Goal: Transaction & Acquisition: Purchase product/service

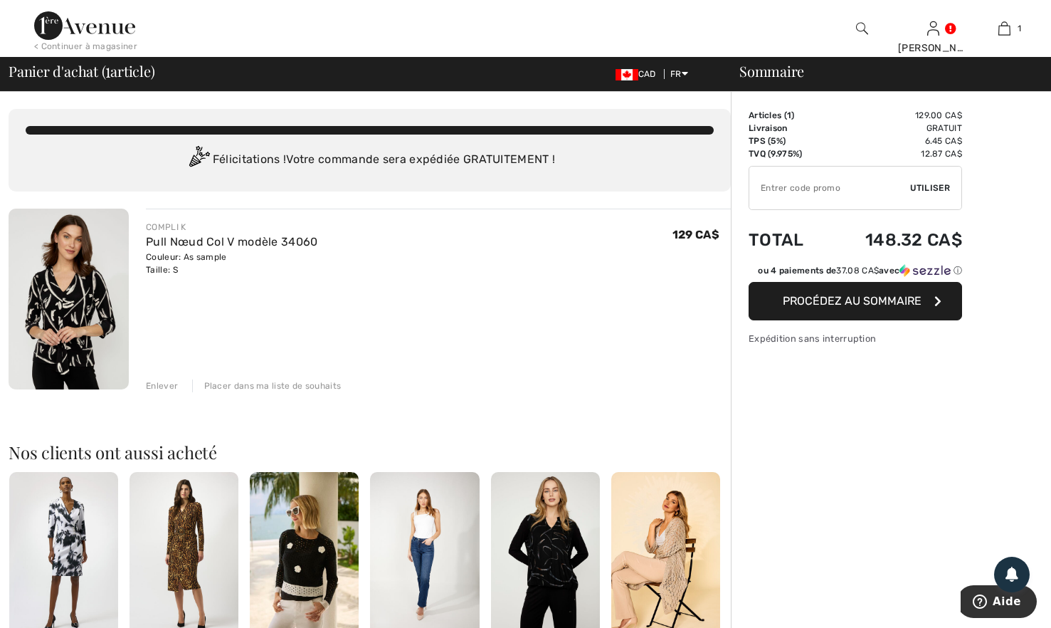
click at [876, 302] on span "Procédez au sommaire" at bounding box center [852, 301] width 139 height 14
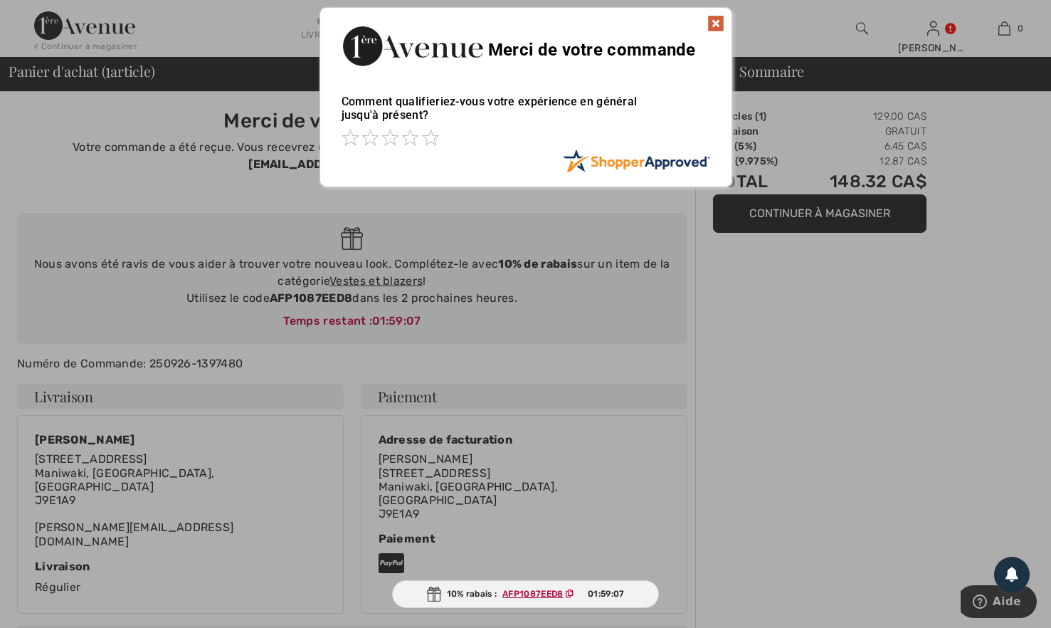
click at [527, 592] on ins "AFP1087EED8" at bounding box center [532, 594] width 60 height 10
copy ins "AFP1087EED8"
click at [554, 546] on div at bounding box center [525, 314] width 1051 height 628
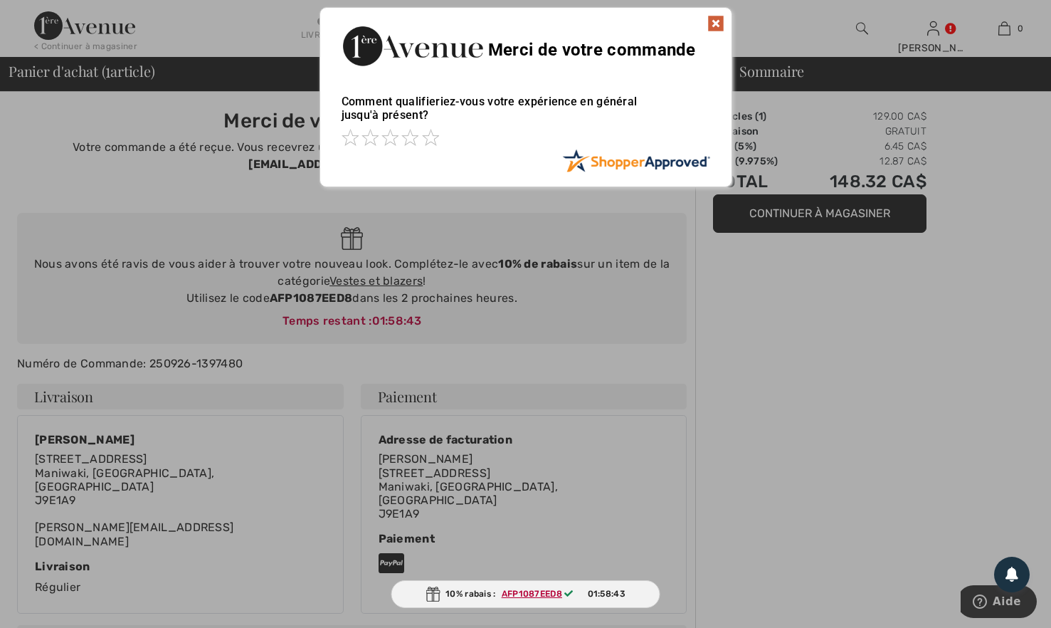
click at [528, 592] on ins "AFP1087EED8" at bounding box center [532, 594] width 60 height 10
copy span "AFP1087EED8"
click at [431, 144] on span at bounding box center [430, 137] width 17 height 17
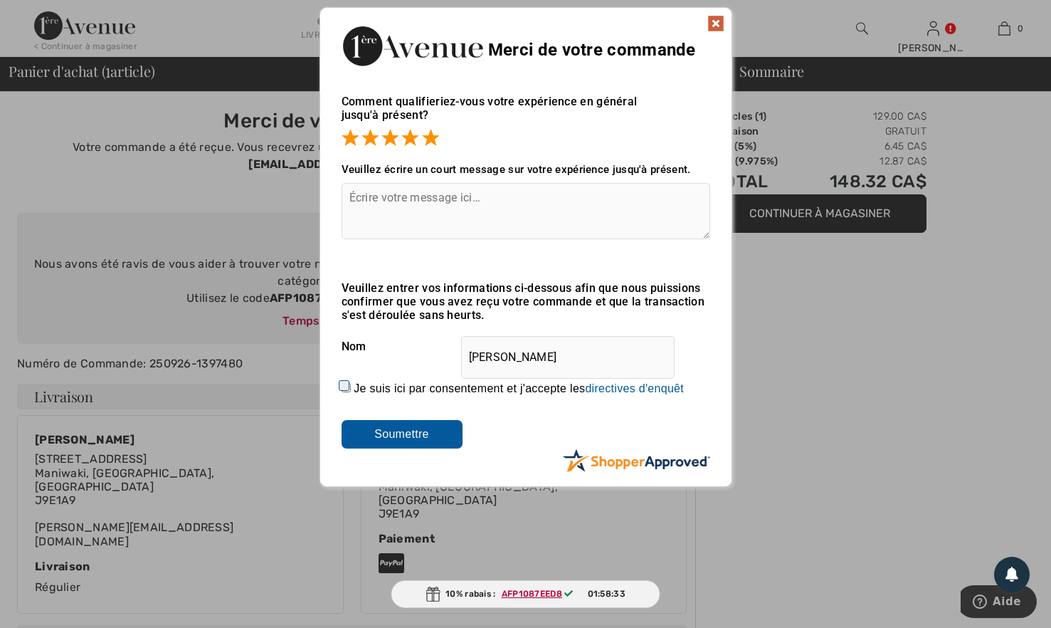
click at [344, 389] on input "Je suis ici par consentement et j'accepte les En soumettant une évaluation, vou…" at bounding box center [346, 387] width 9 height 9
checkbox input "true"
click at [378, 428] on input "Soumettre" at bounding box center [402, 434] width 121 height 28
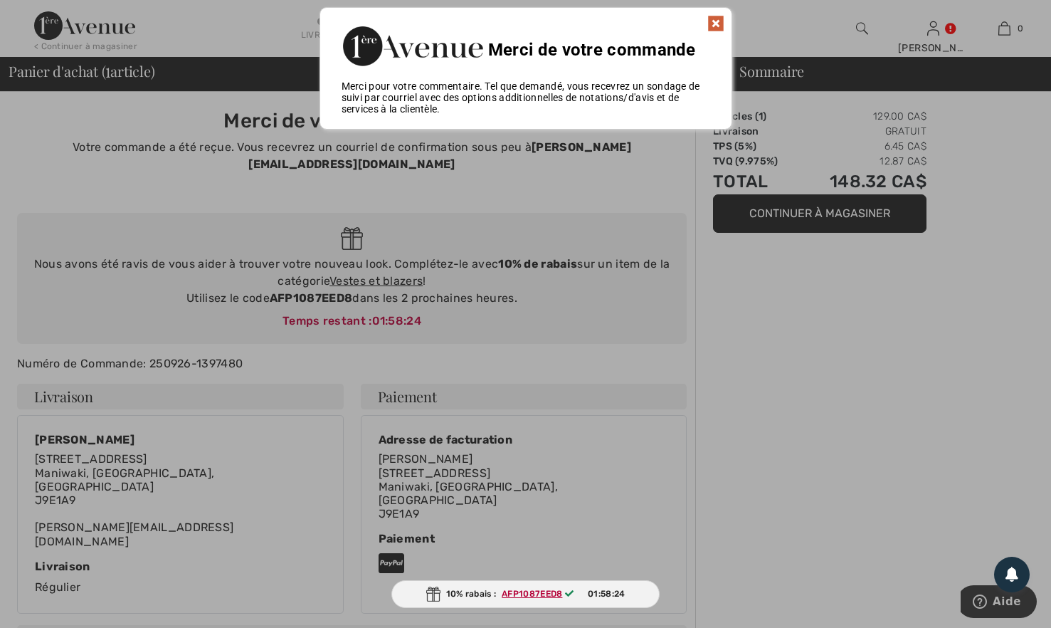
click at [545, 593] on ins "AFP1087EED8" at bounding box center [532, 594] width 60 height 10
copy ins "AFP1087EED8"
click at [714, 22] on img at bounding box center [715, 23] width 17 height 17
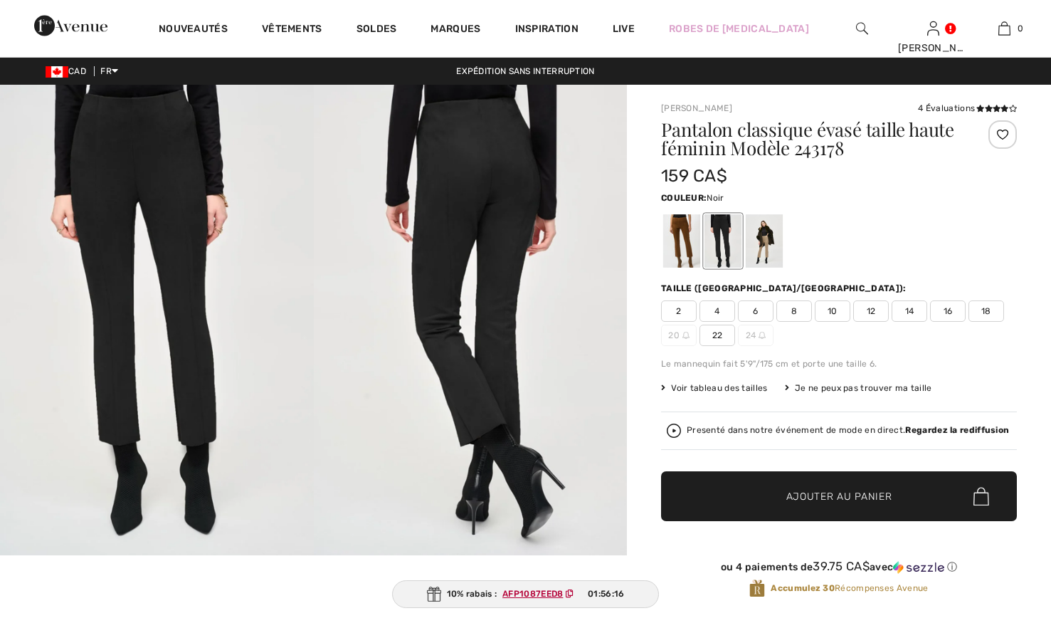
click at [754, 307] on span "6" at bounding box center [756, 310] width 36 height 21
click at [753, 310] on span "6" at bounding box center [756, 310] width 36 height 21
click at [900, 234] on div at bounding box center [839, 240] width 356 height 59
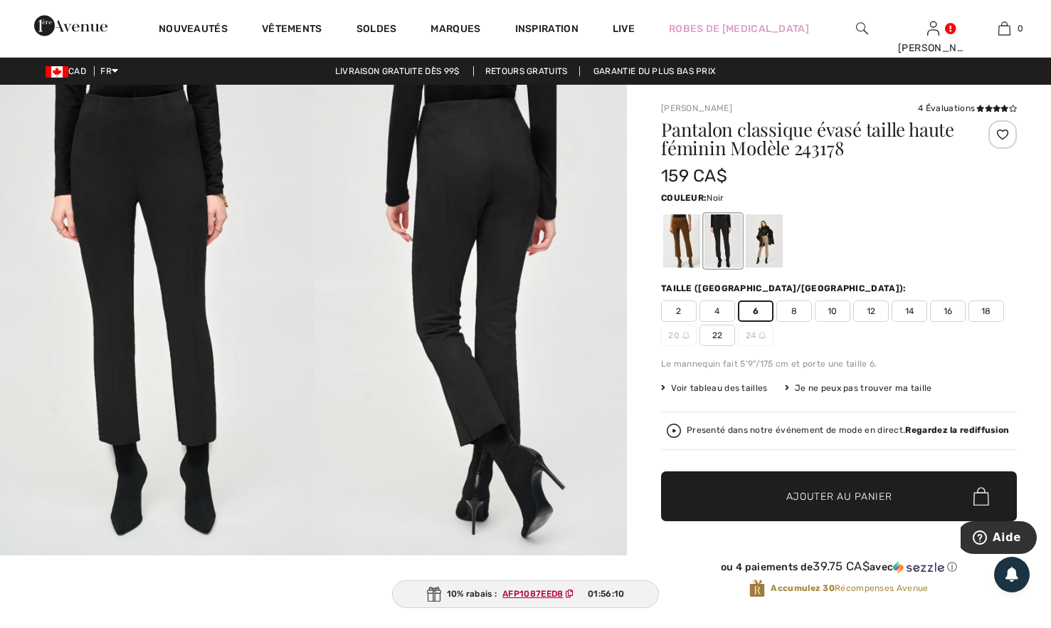
click at [760, 310] on span "6" at bounding box center [756, 310] width 36 height 21
click at [724, 241] on div at bounding box center [722, 240] width 37 height 53
click at [830, 487] on span "✔ Ajouté au panier Ajouter au panier" at bounding box center [839, 496] width 356 height 50
